Goal: Information Seeking & Learning: Learn about a topic

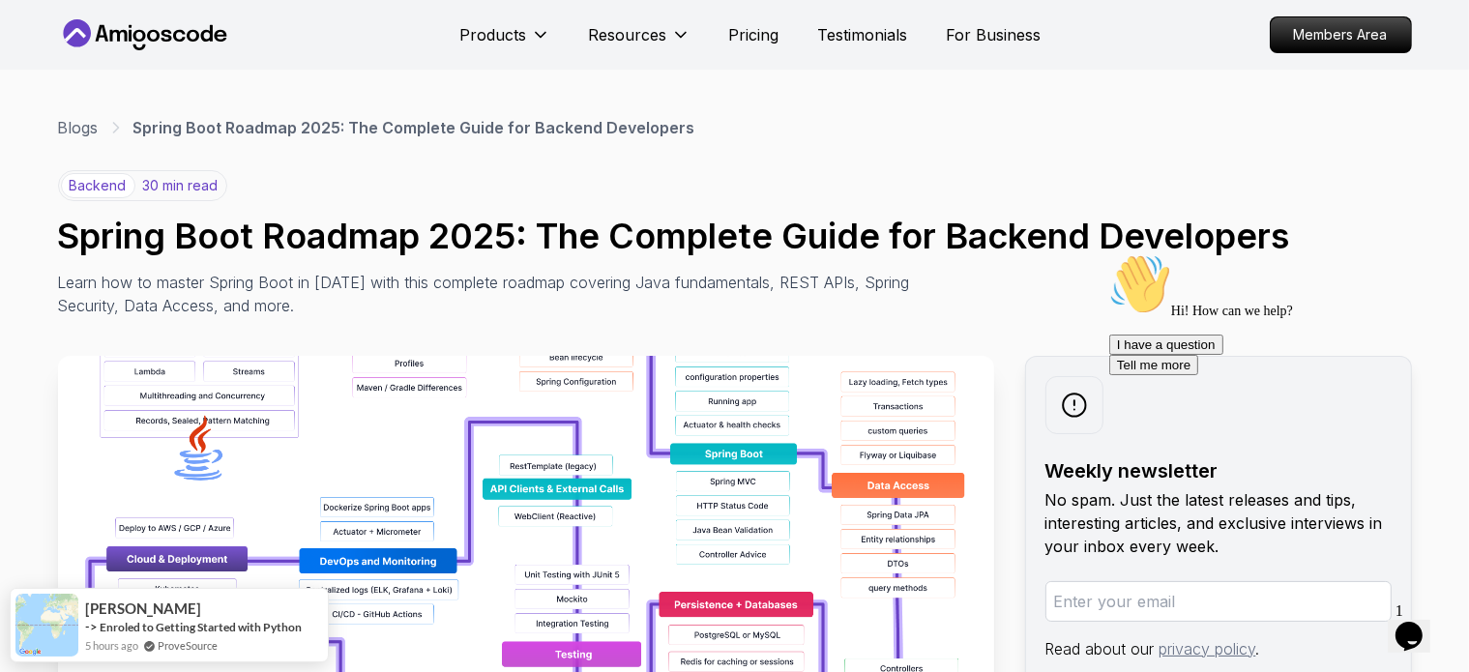
click at [691, 391] on img at bounding box center [526, 573] width 936 height 435
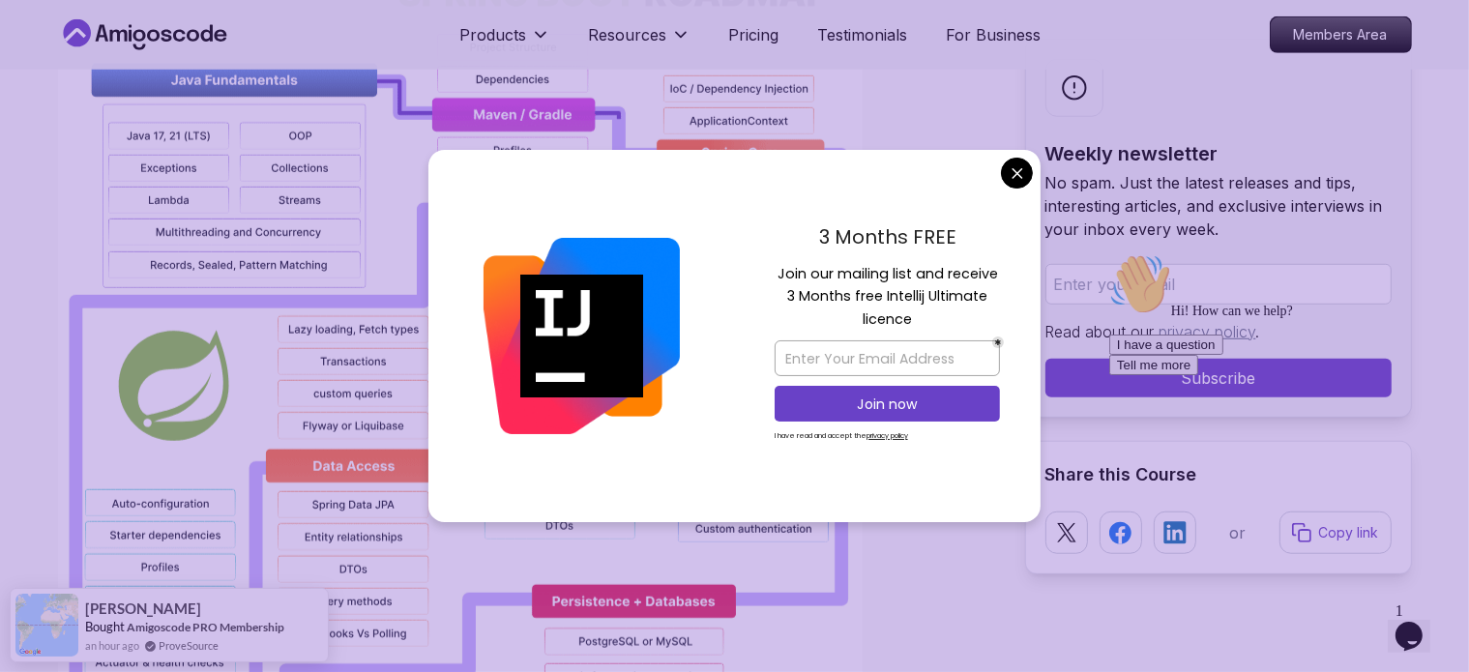
scroll to position [1497, 0]
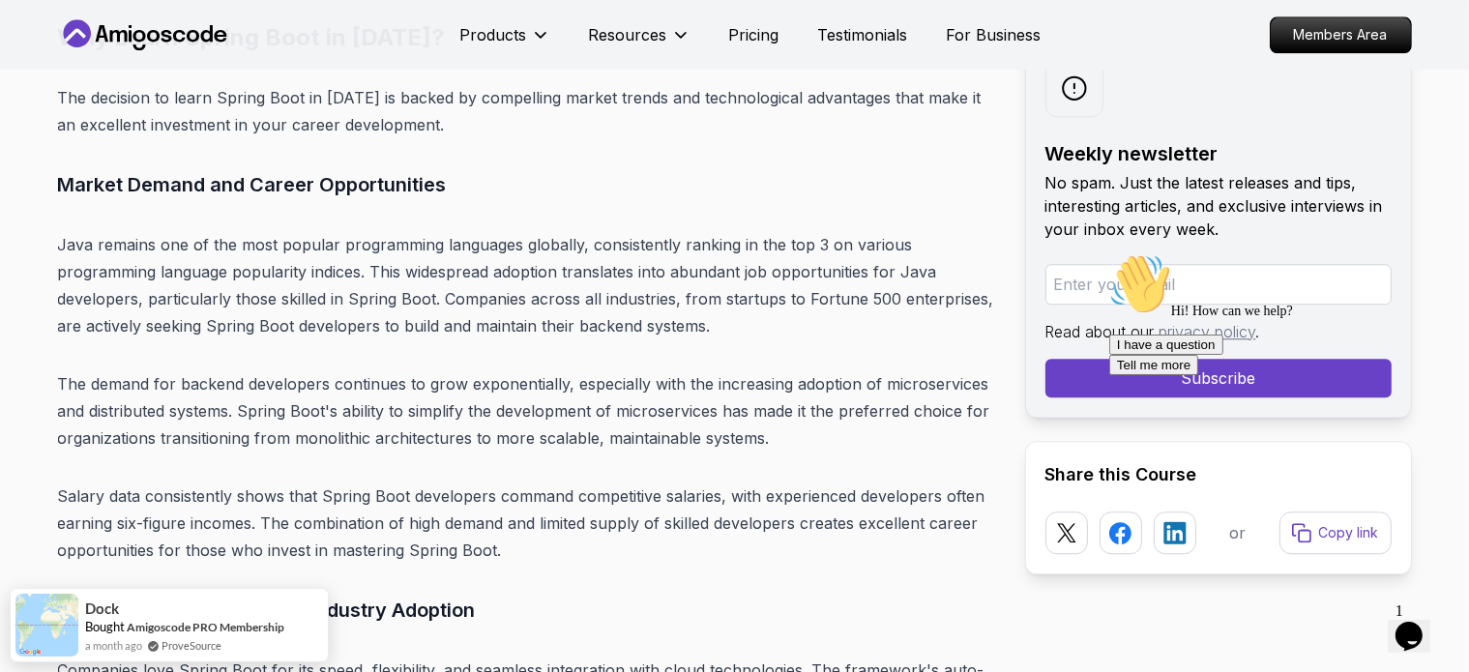
scroll to position [5074, 0]
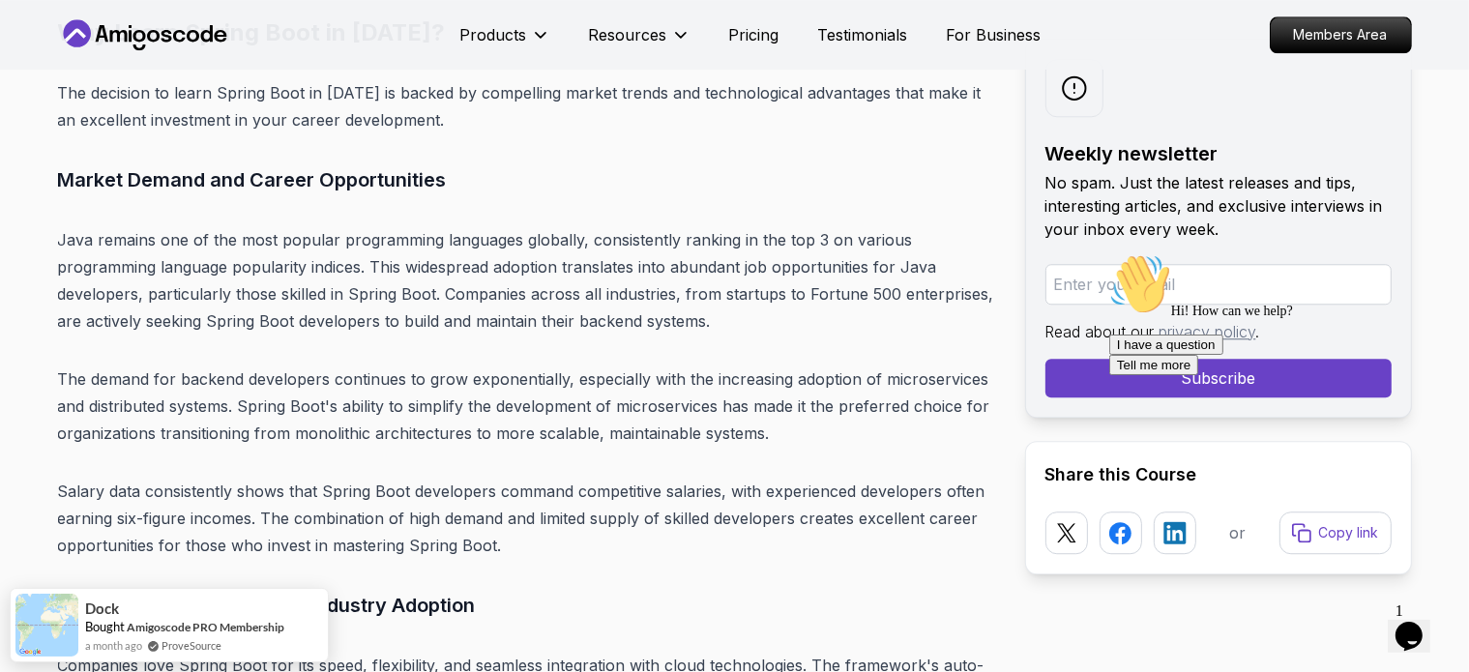
click at [638, 379] on p "The demand for backend developers continues to grow exponentially, especially w…" at bounding box center [526, 406] width 936 height 81
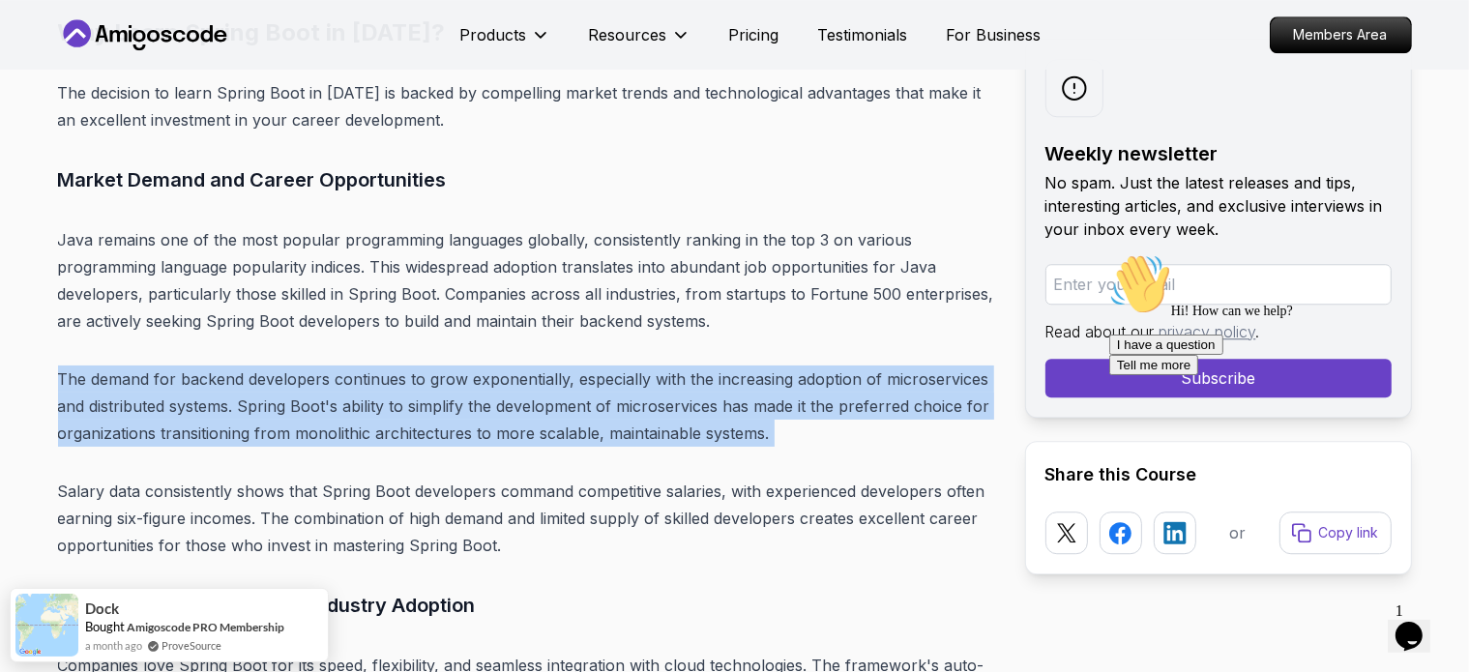
click at [638, 379] on p "The demand for backend developers continues to grow exponentially, especially w…" at bounding box center [526, 406] width 936 height 81
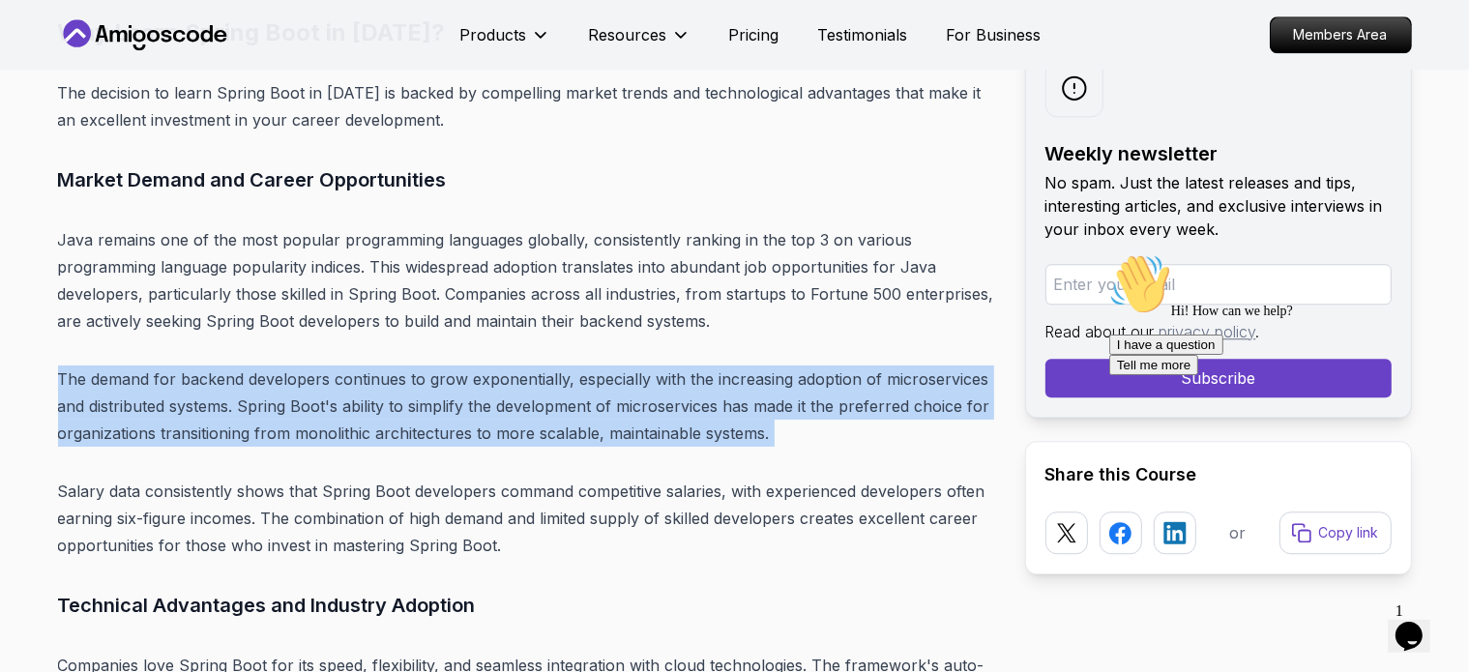
click at [638, 379] on p "The demand for backend developers continues to grow exponentially, especially w…" at bounding box center [526, 406] width 936 height 81
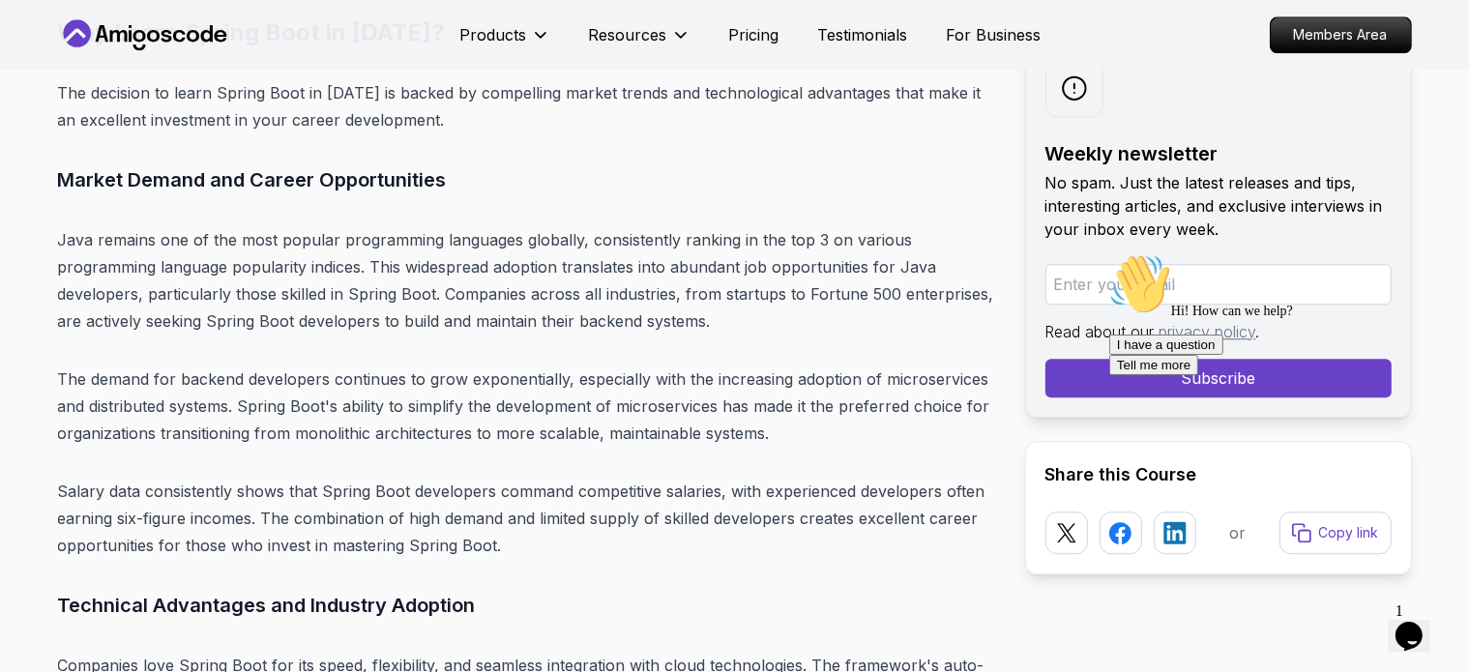
click at [638, 379] on p "The demand for backend developers continues to grow exponentially, especially w…" at bounding box center [526, 406] width 936 height 81
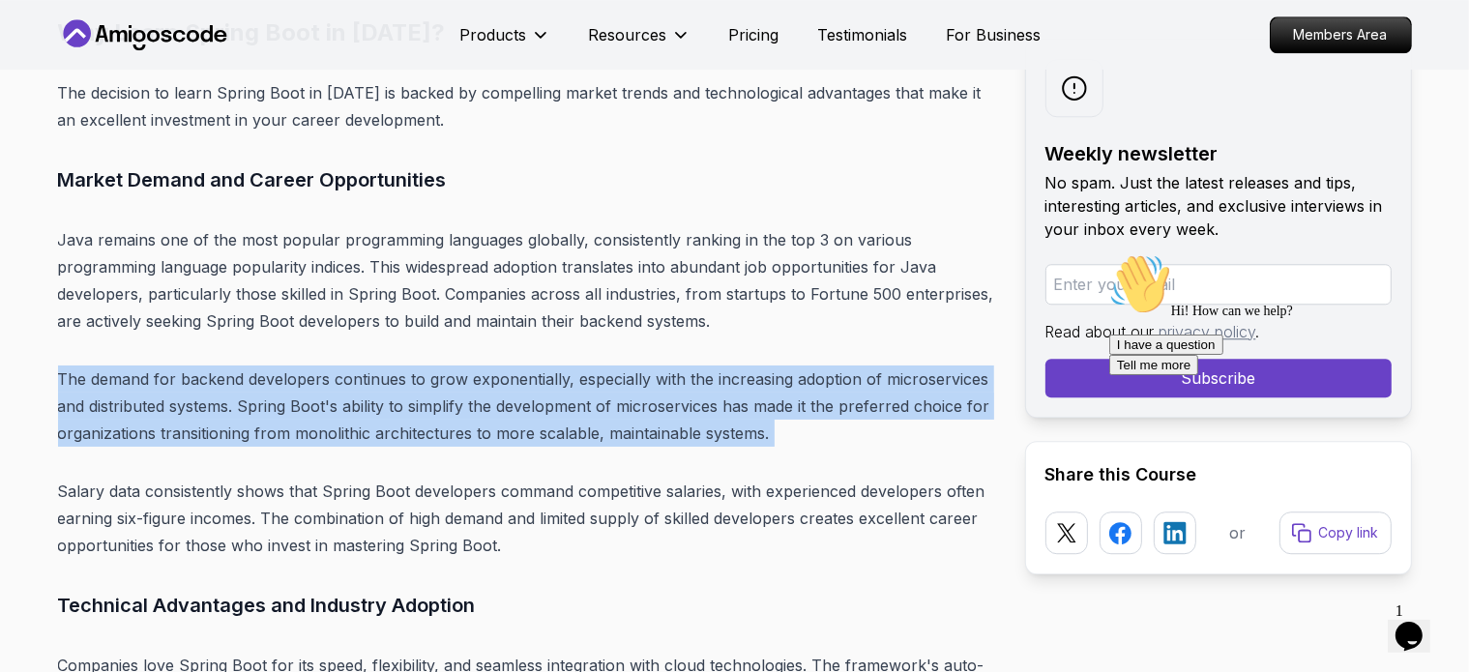
click at [638, 379] on p "The demand for backend developers continues to grow exponentially, especially w…" at bounding box center [526, 406] width 936 height 81
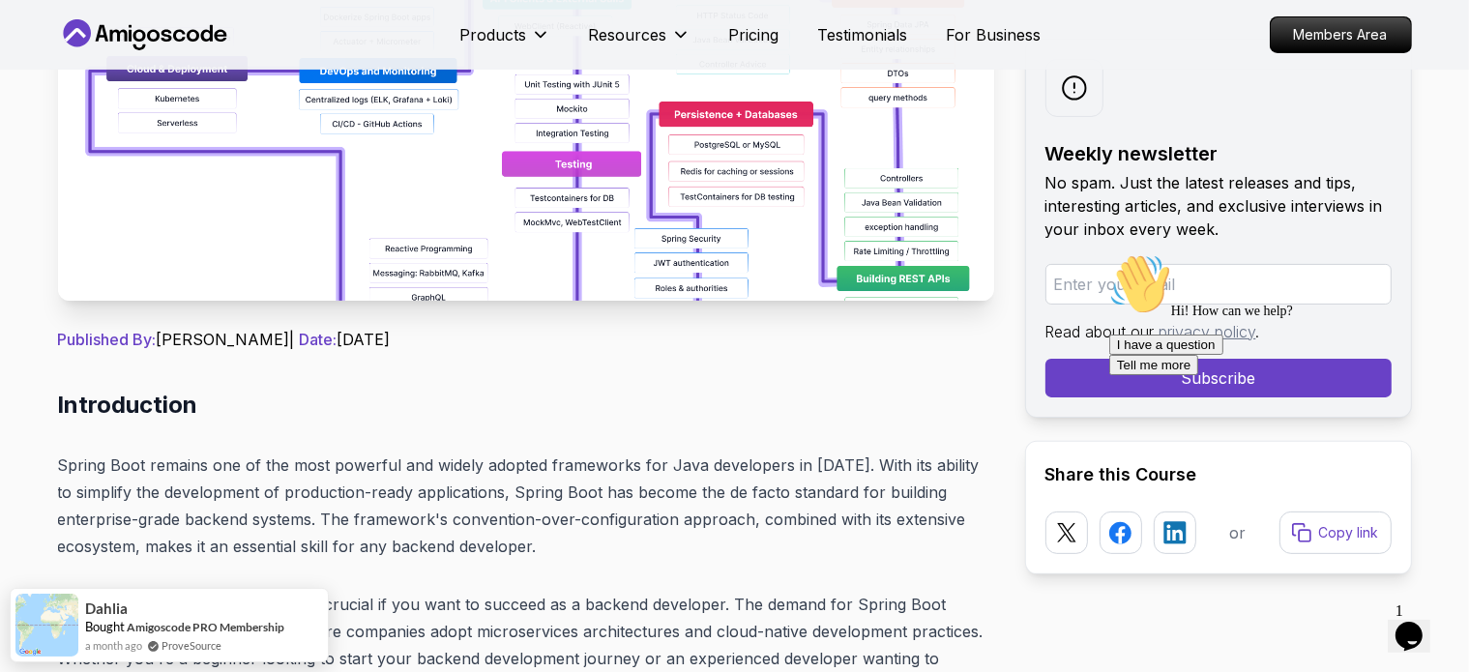
scroll to position [0, 0]
